Goal: Information Seeking & Learning: Stay updated

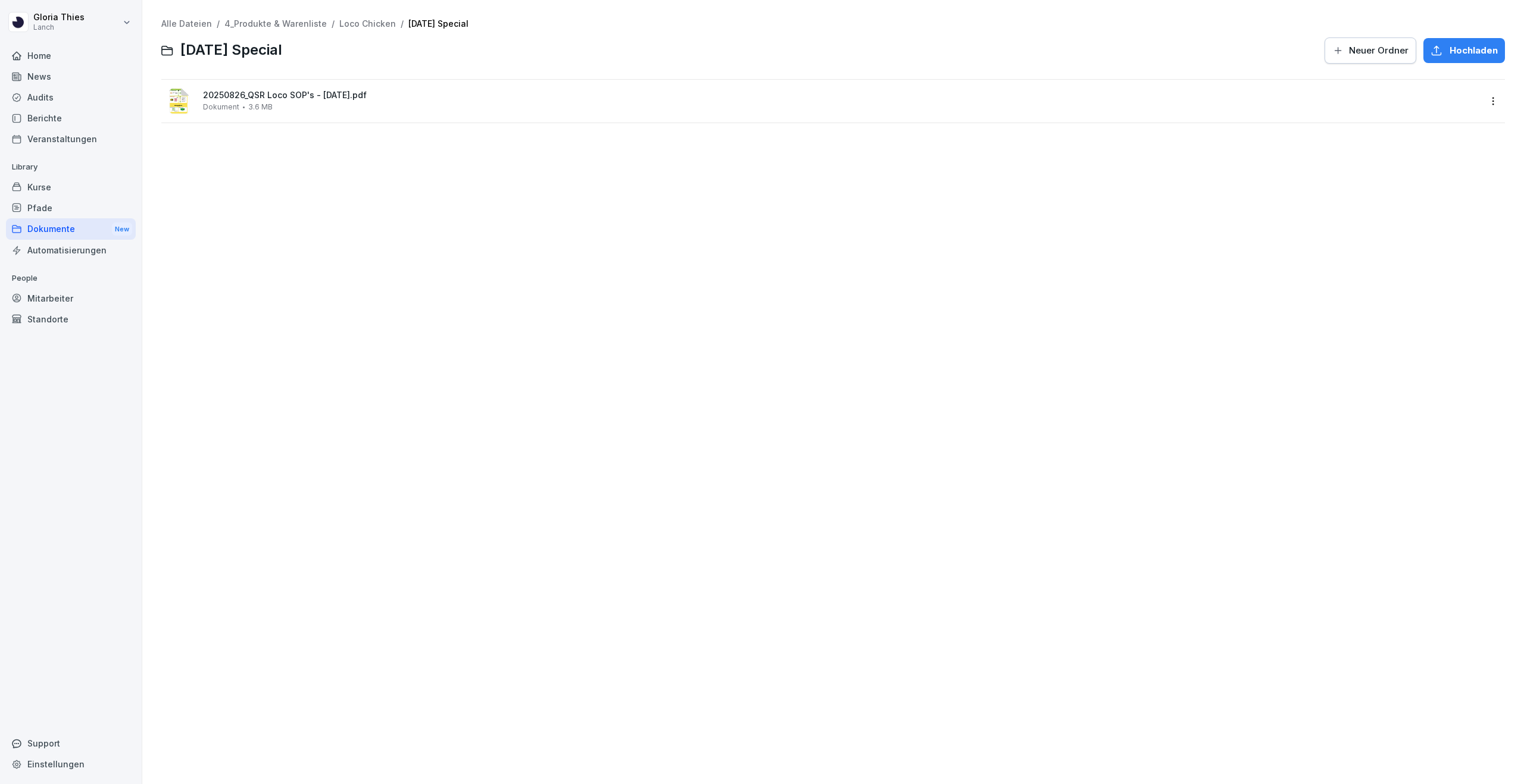
click at [420, 93] on span "20250826_QSR Loco SOP's - [DATE].pdf" at bounding box center [842, 95] width 1277 height 10
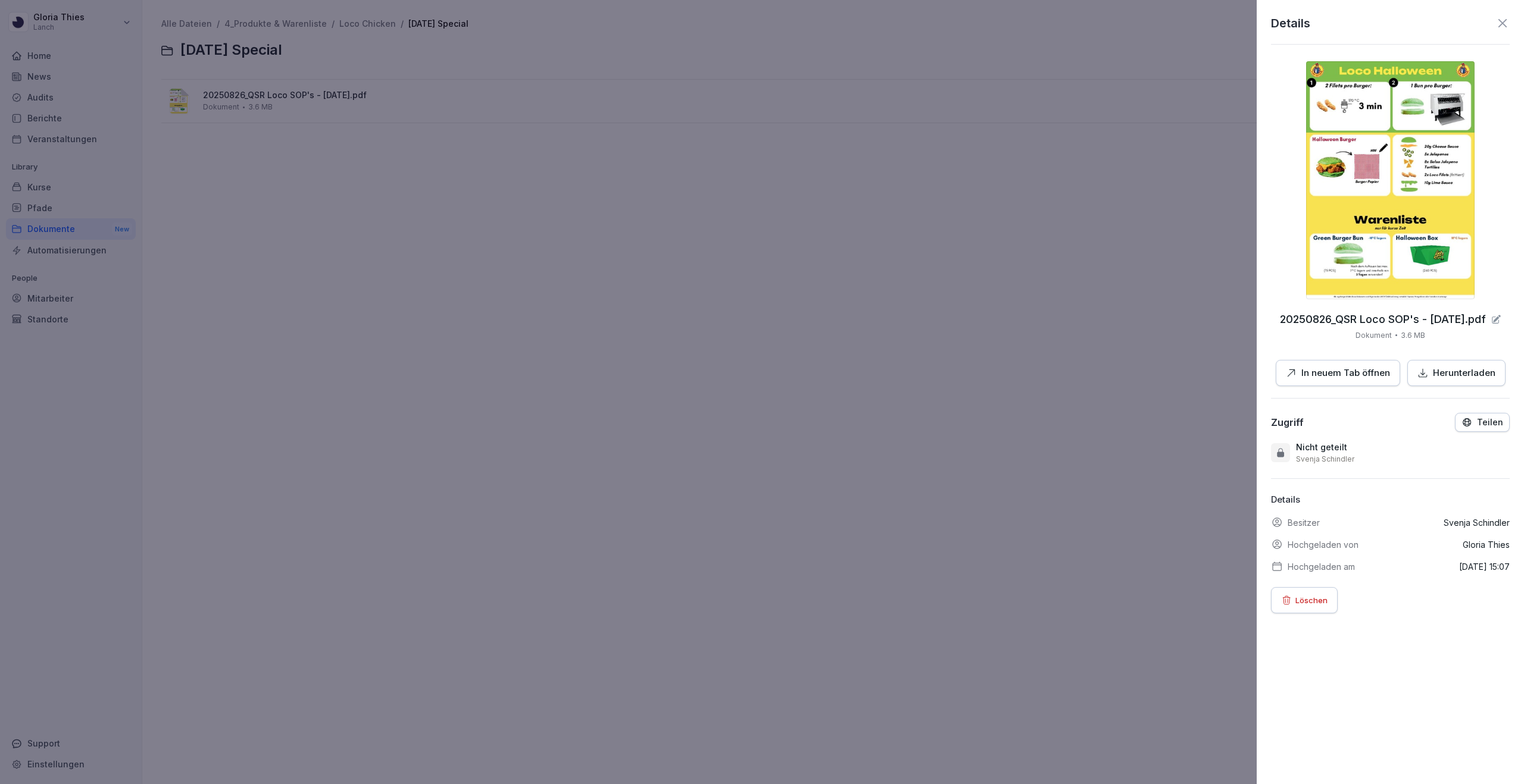
click at [413, 173] on div at bounding box center [762, 392] width 1524 height 784
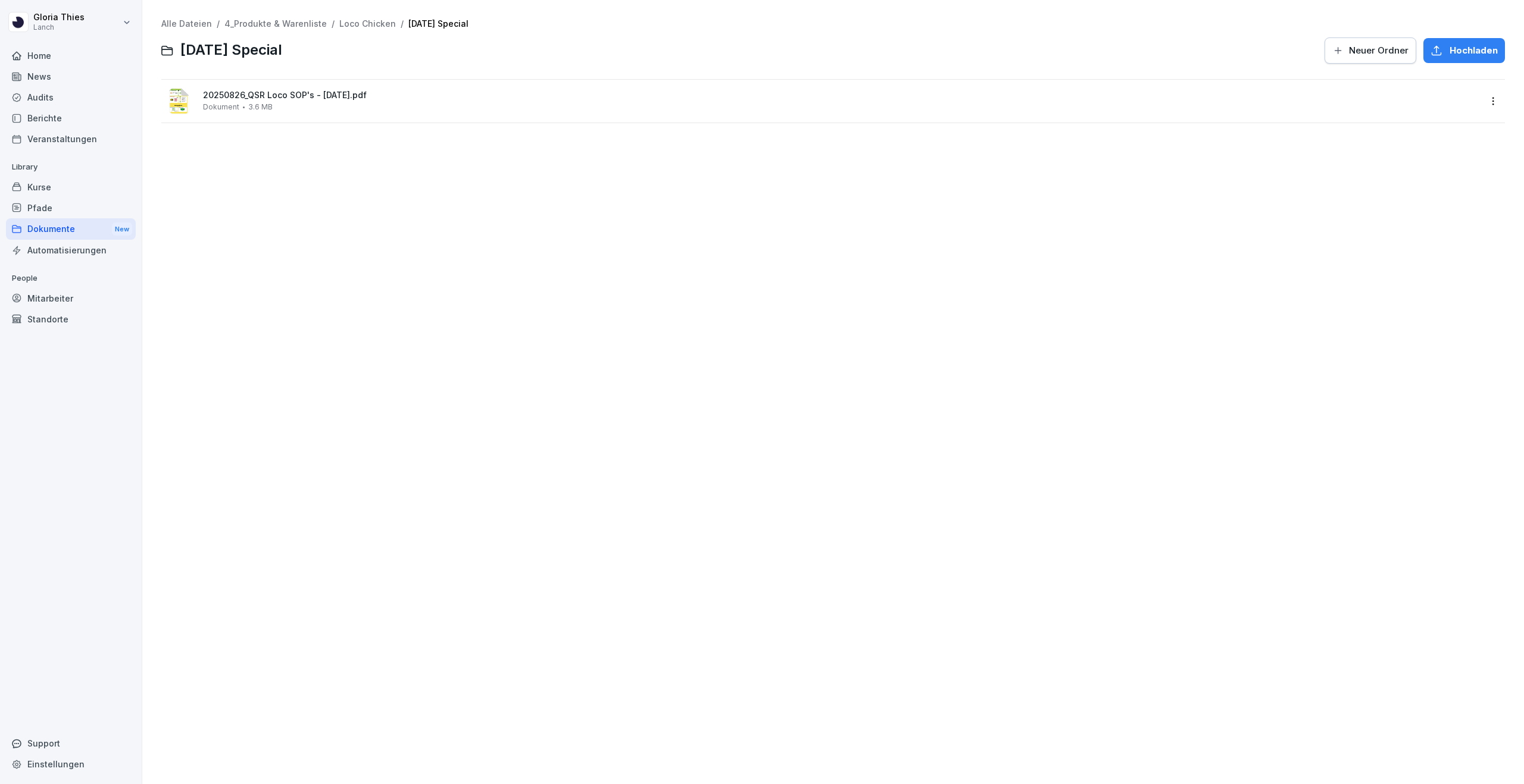
click at [70, 59] on div "Home" at bounding box center [71, 55] width 130 height 20
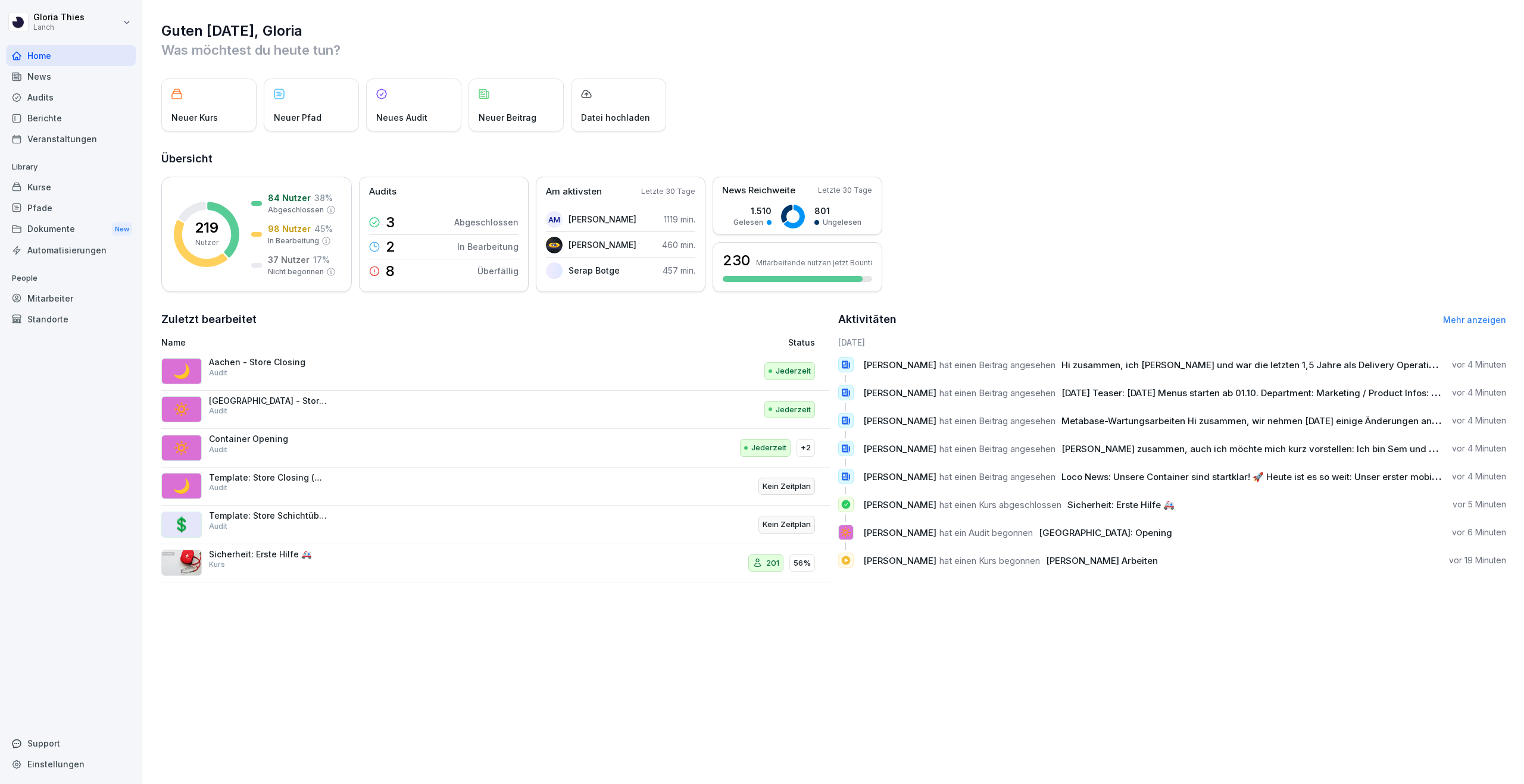
click at [69, 83] on div "News" at bounding box center [71, 76] width 130 height 20
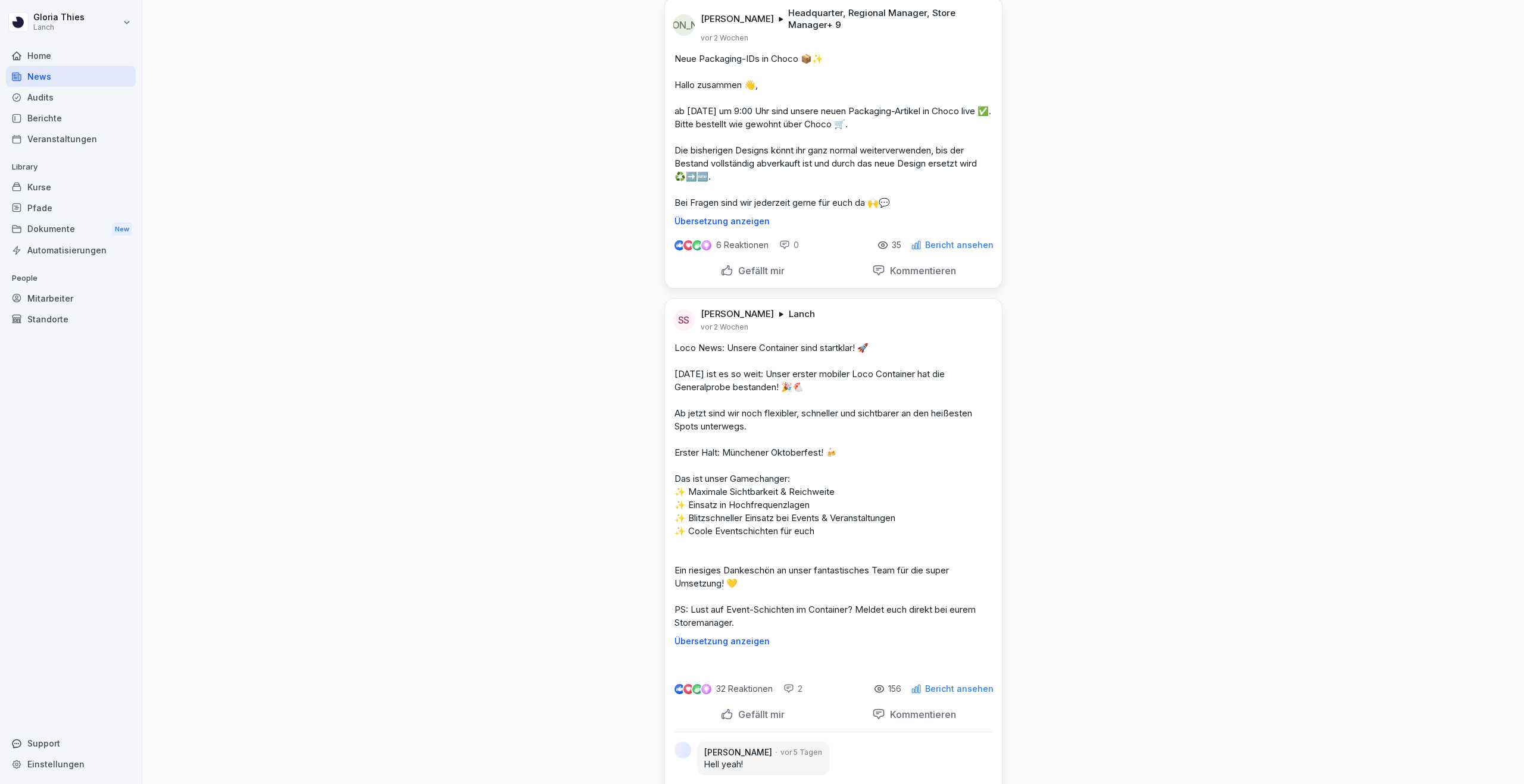
scroll to position [5037, 0]
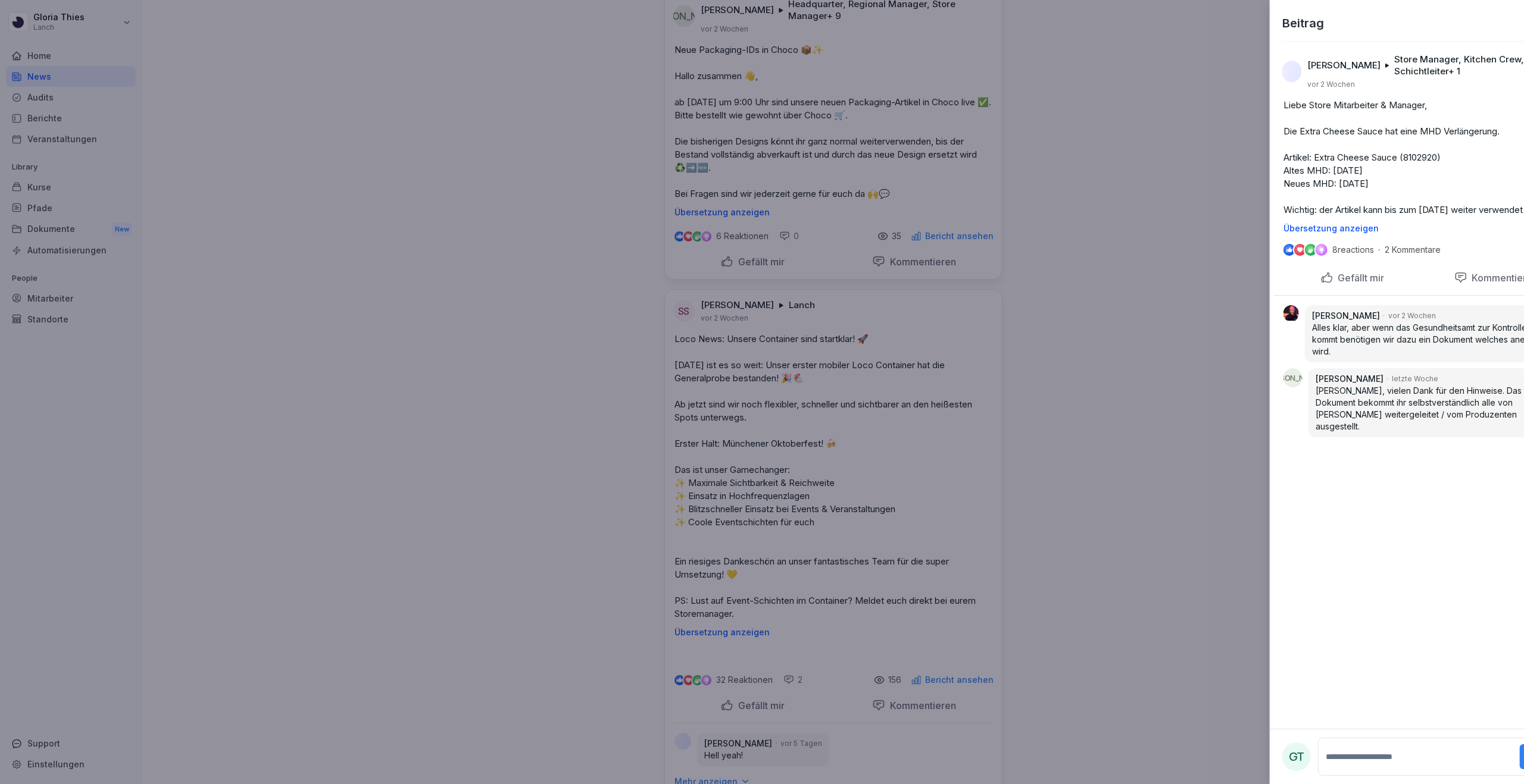
click at [682, 391] on div at bounding box center [762, 392] width 1524 height 784
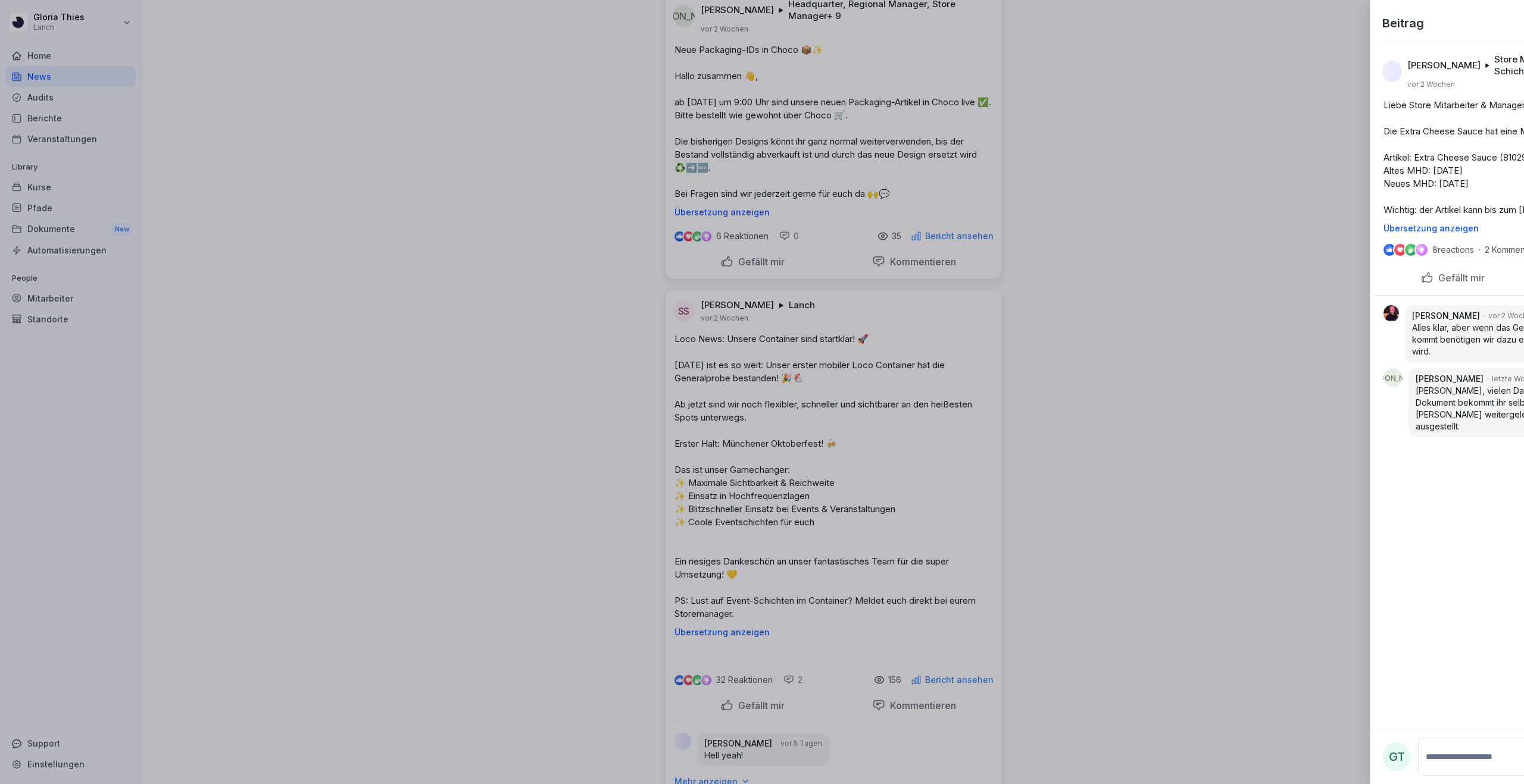
click at [610, 401] on div at bounding box center [762, 392] width 1524 height 784
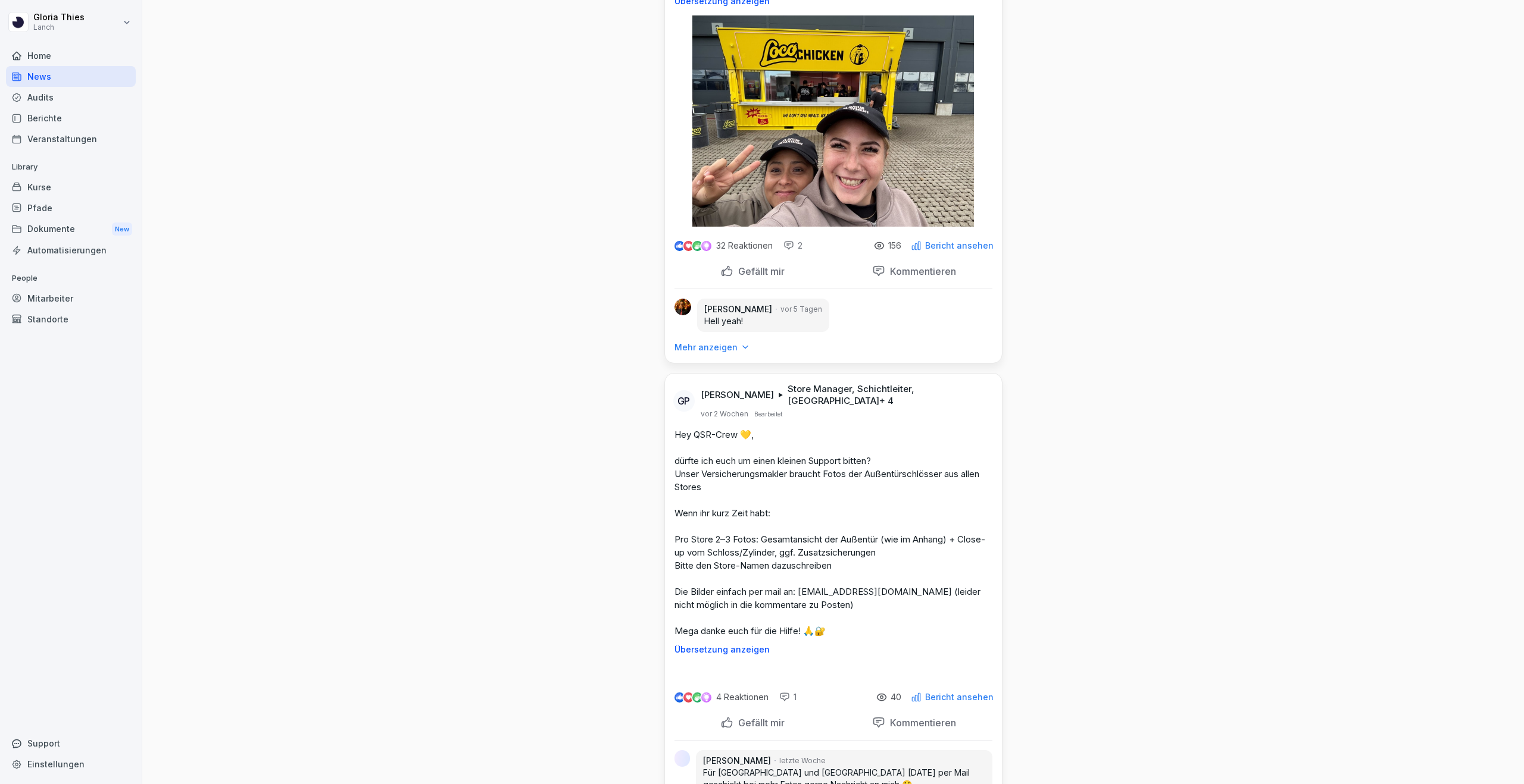
scroll to position [5674, 0]
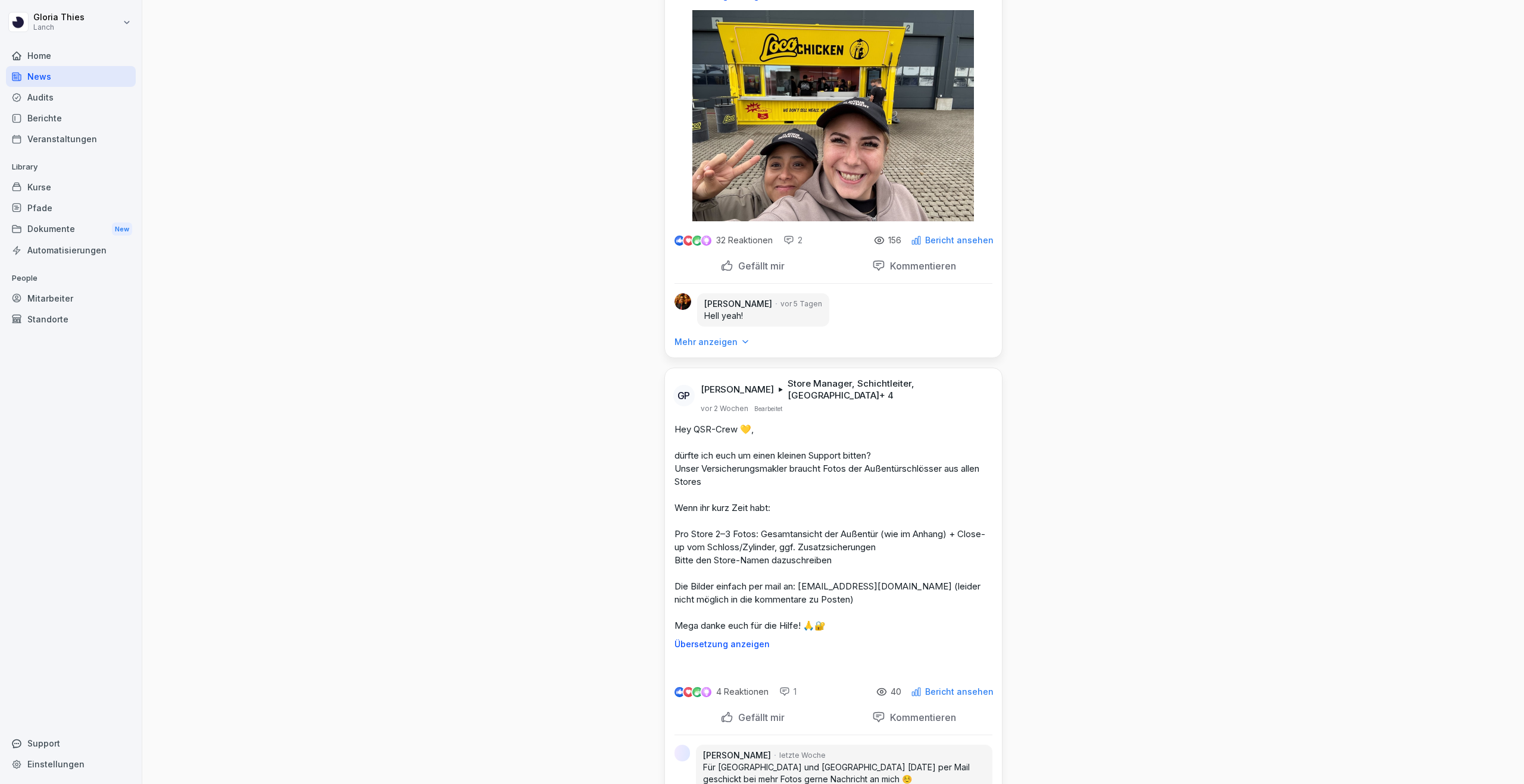
click at [774, 222] on img at bounding box center [833, 115] width 282 height 211
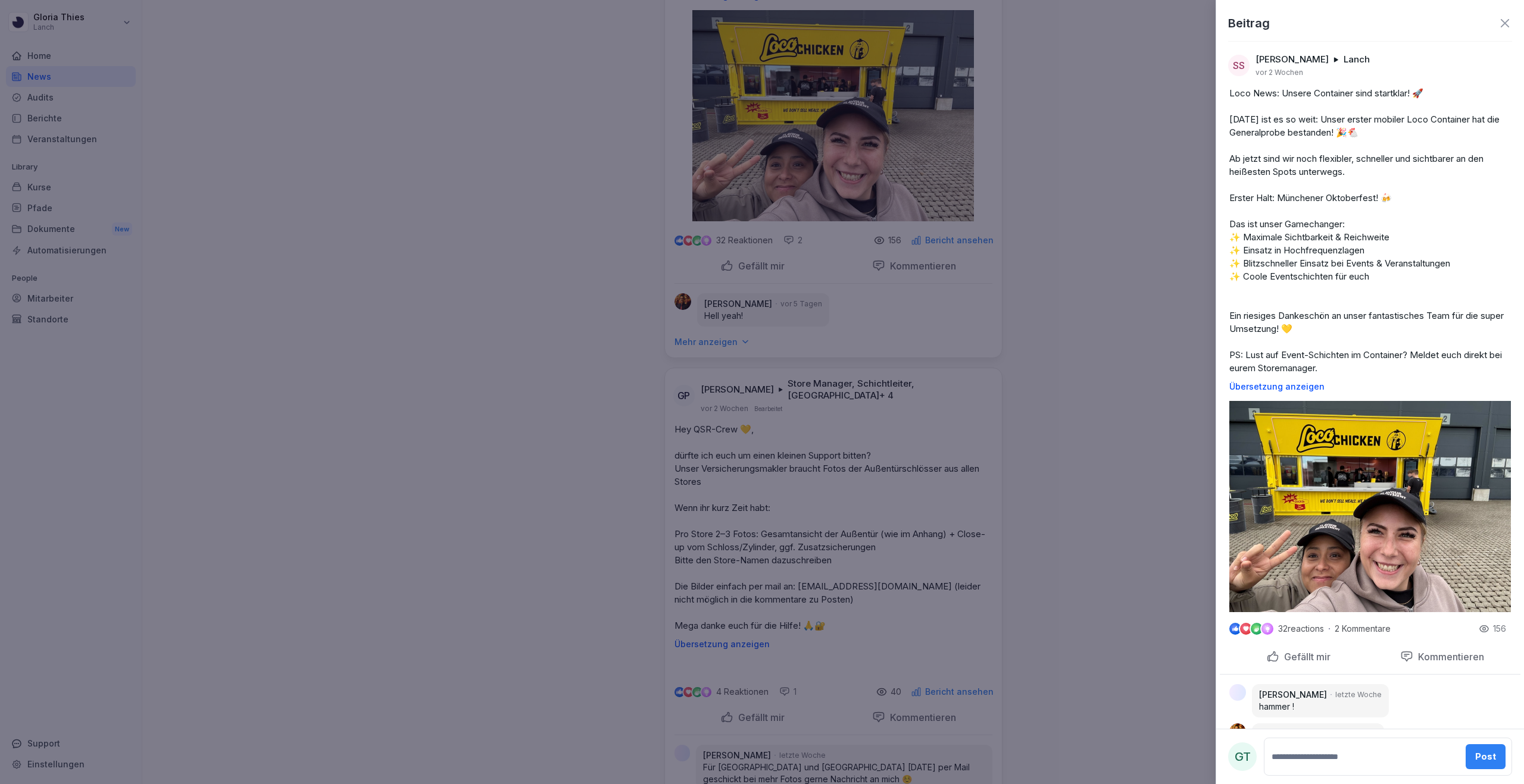
scroll to position [38, 0]
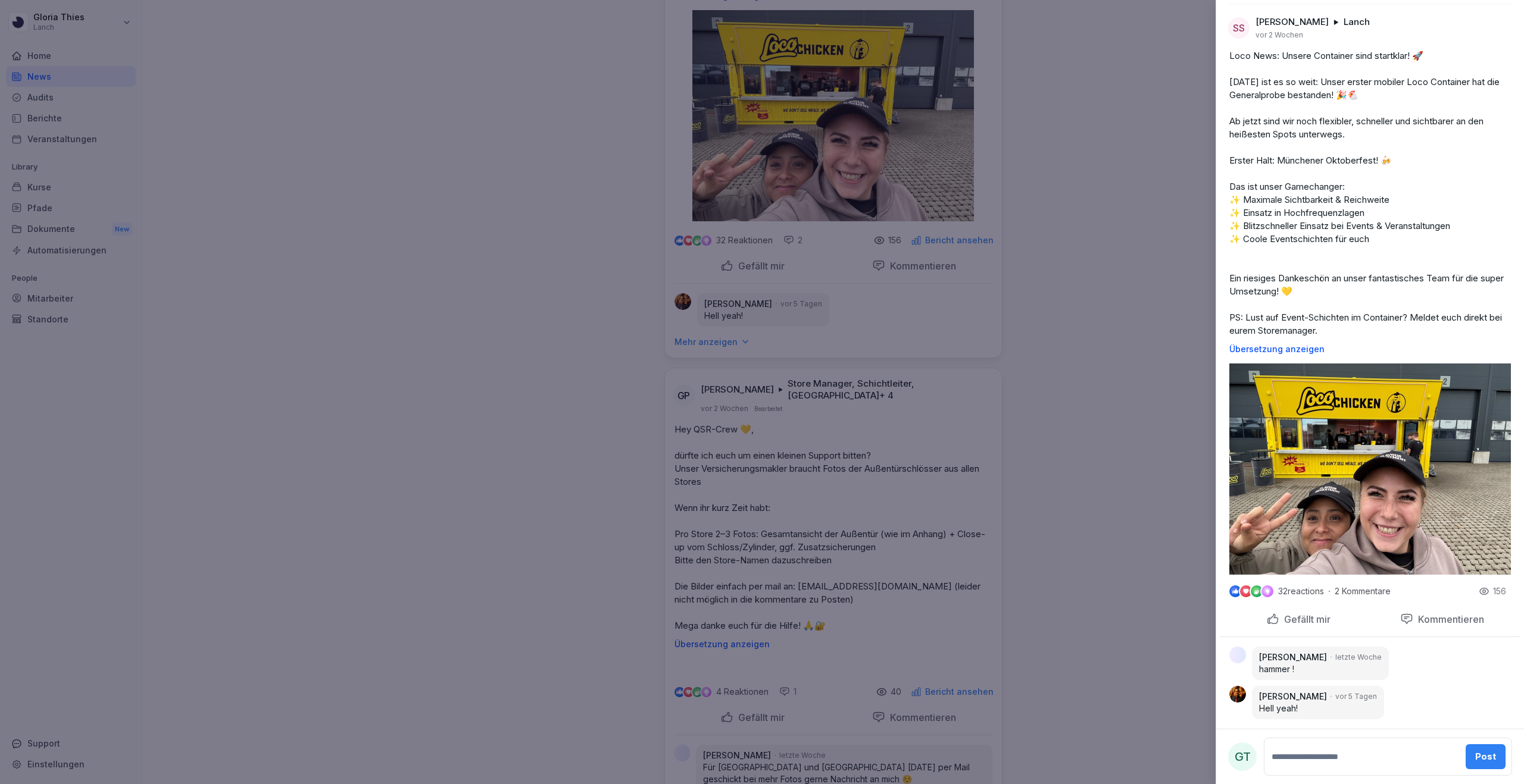
click at [1132, 422] on div at bounding box center [762, 392] width 1524 height 784
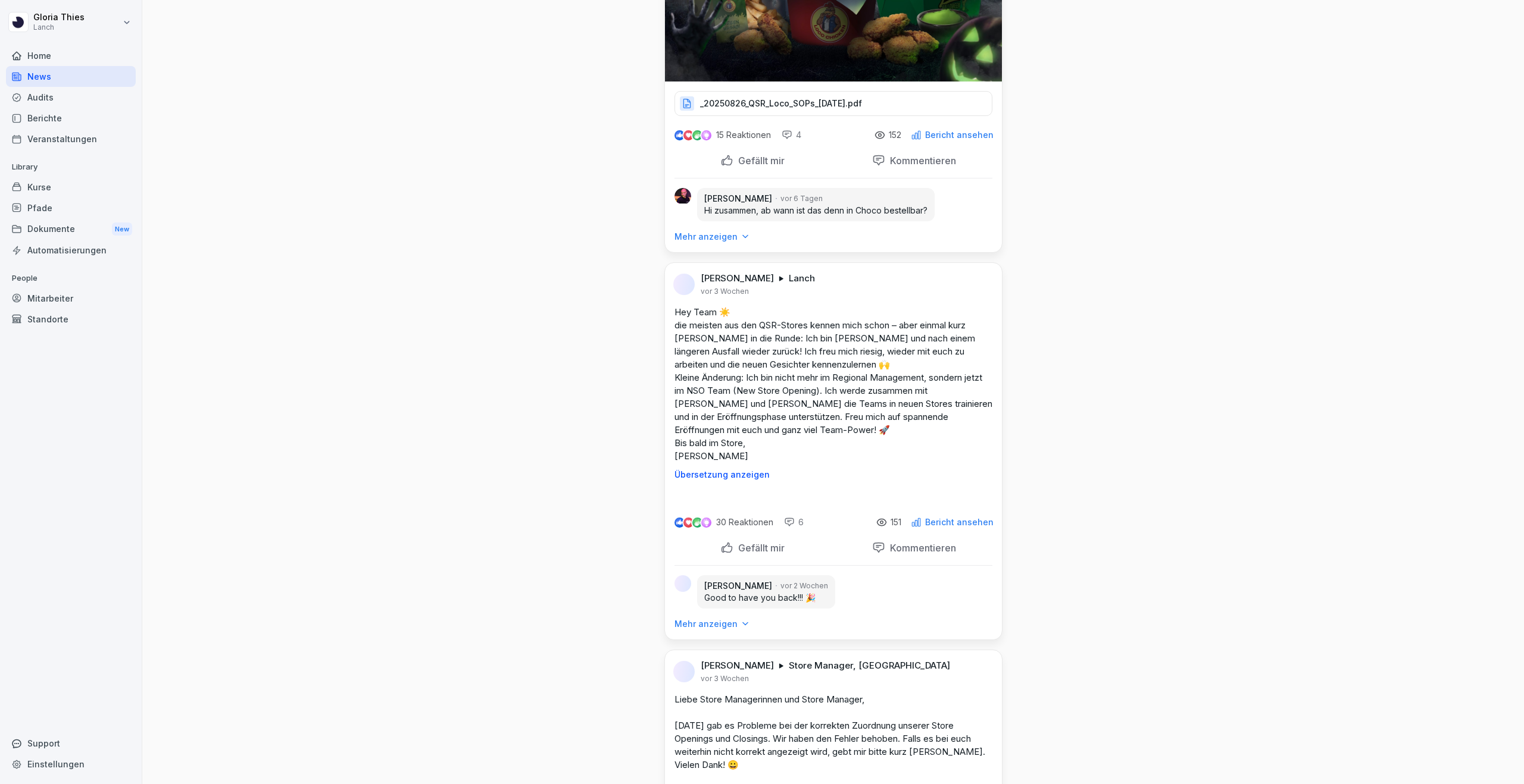
scroll to position [9582, 0]
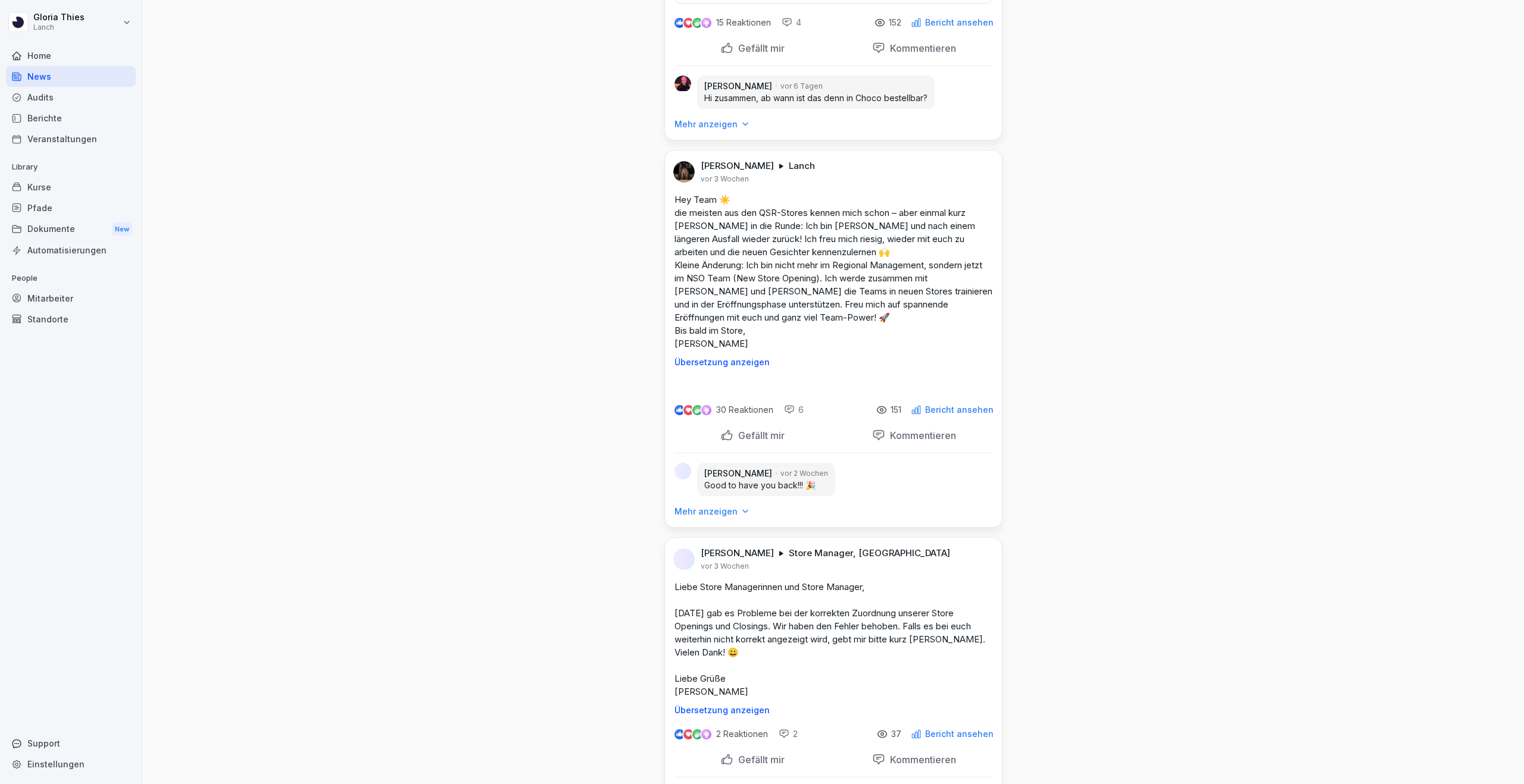
click at [716, 130] on p "Mehr anzeigen" at bounding box center [706, 124] width 63 height 12
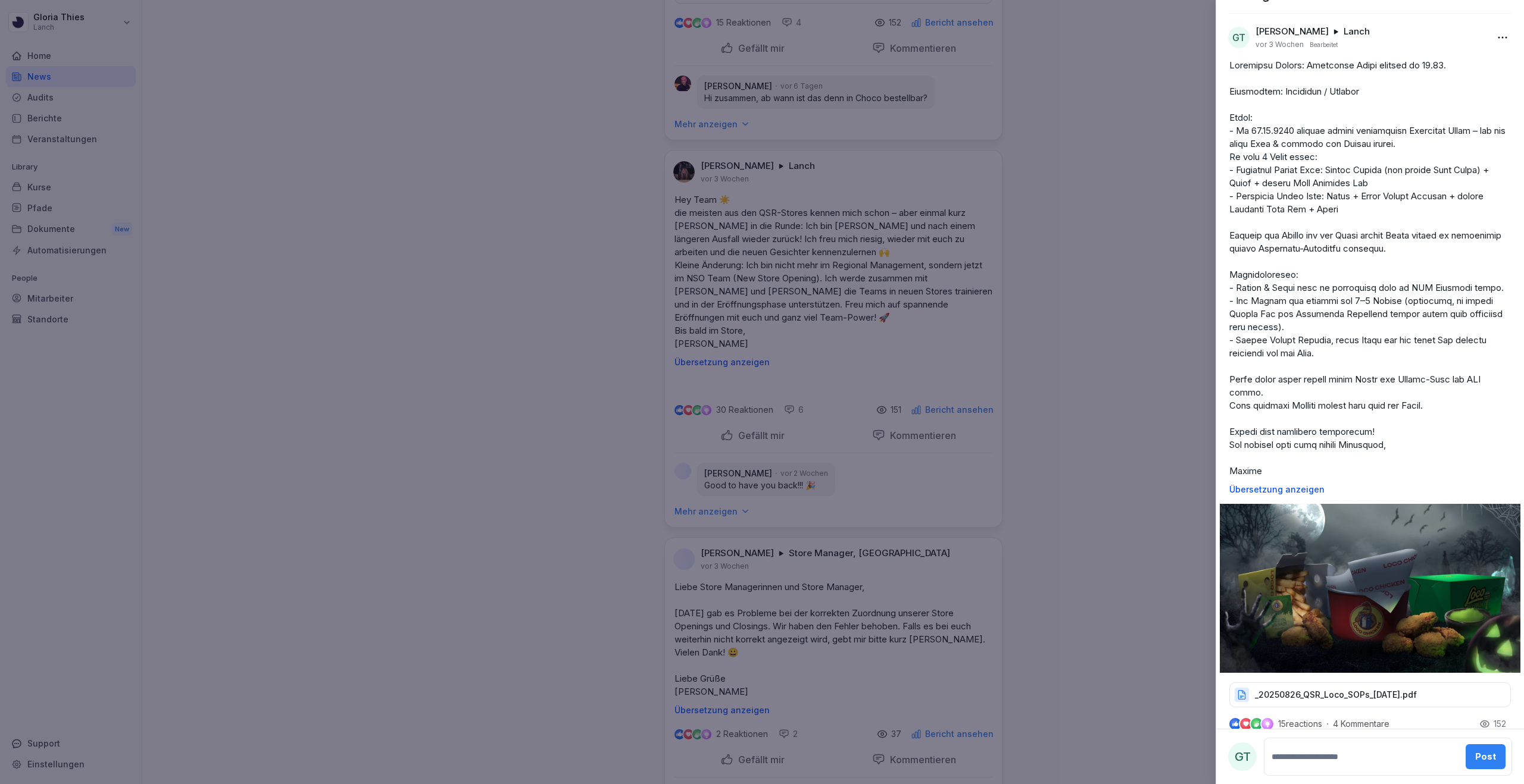
scroll to position [0, 0]
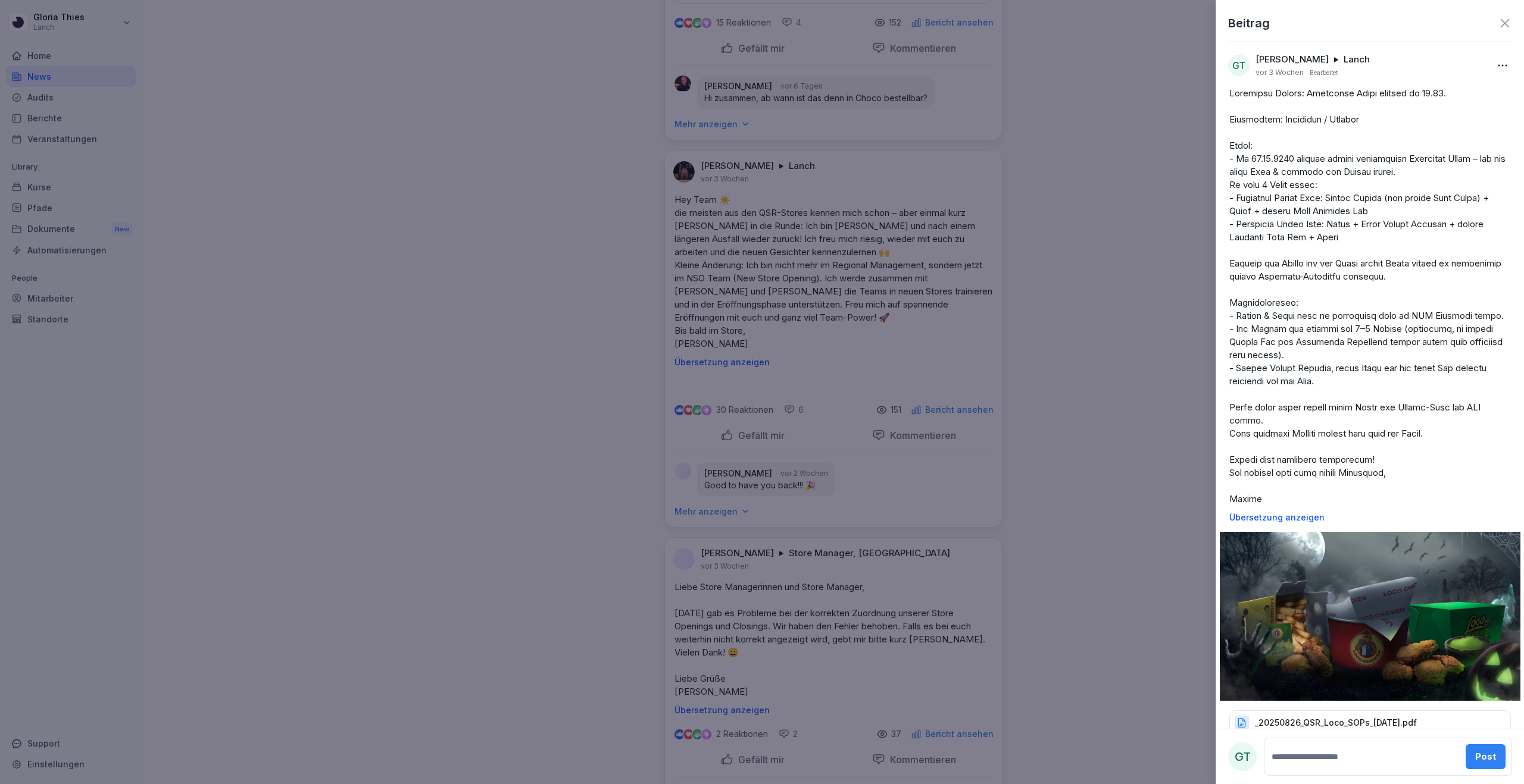
click at [1239, 92] on p at bounding box center [1370, 295] width 282 height 419
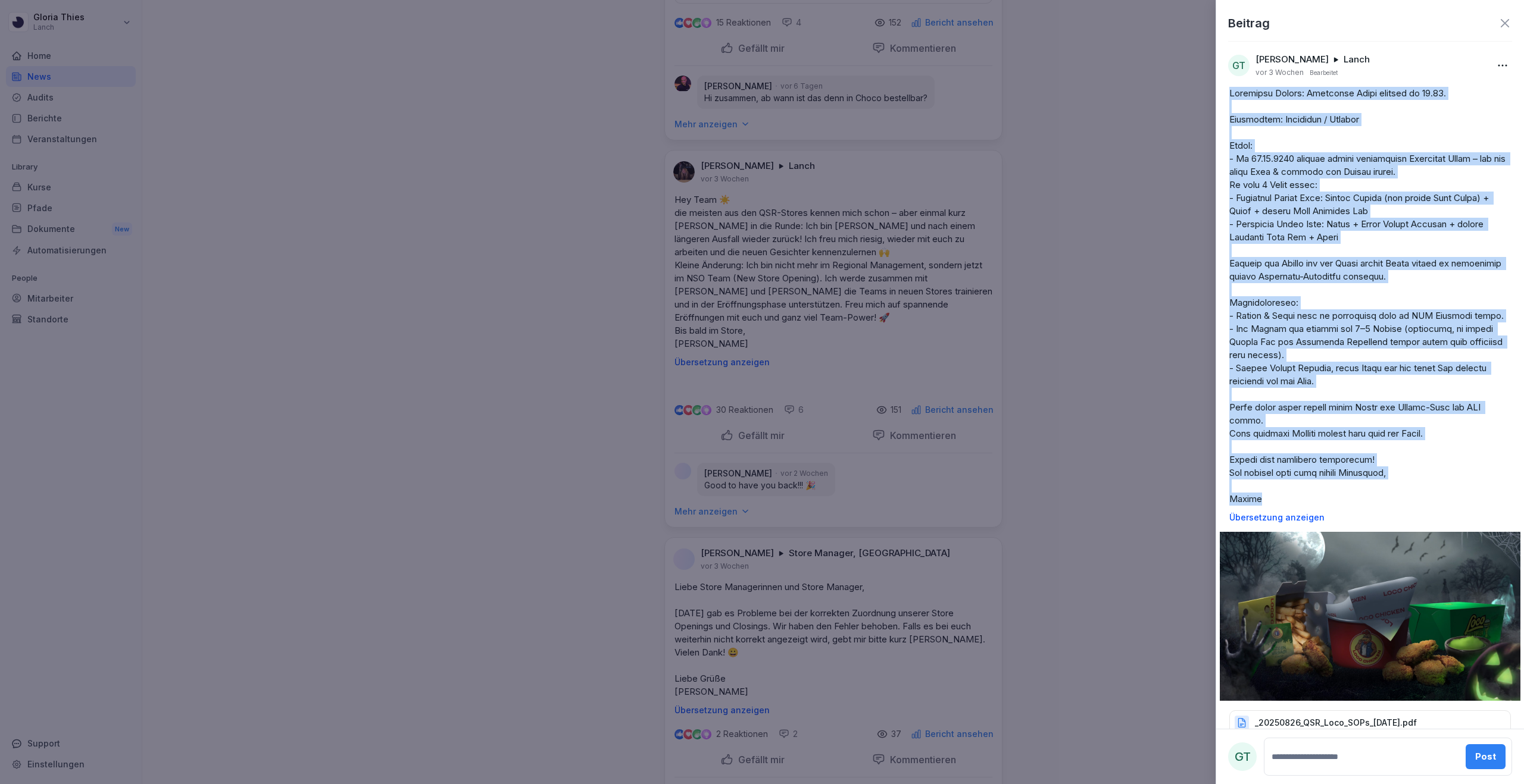
drag, startPoint x: 1229, startPoint y: 96, endPoint x: 1254, endPoint y: 499, distance: 403.8
click at [1254, 499] on div "Übersetzung anzeigen" at bounding box center [1369, 304] width 300 height 435
copy p "Loremipsu Dolors: Ametconse Adipi elitsed do 09.96. Eiusmodtem: Incididun / Utl…"
